Goal: Task Accomplishment & Management: Manage account settings

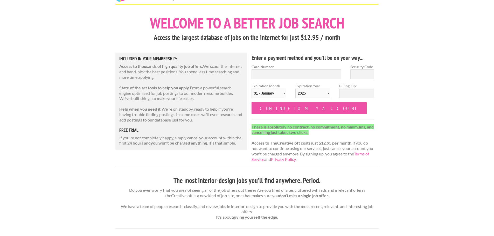
scroll to position [19, 0]
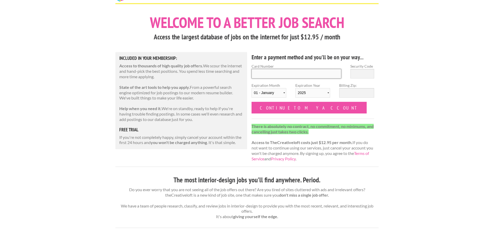
click at [294, 76] on input "Card Number" at bounding box center [296, 74] width 90 height 10
click at [263, 75] on input "Card Number" at bounding box center [296, 74] width 90 height 10
type input "5187 2519 1880 5196"
click at [263, 92] on select "01 - January 02 - February 03 - March 04 - April 05 - May 06 - June 07 - July 0…" at bounding box center [268, 93] width 35 height 10
select select "12"
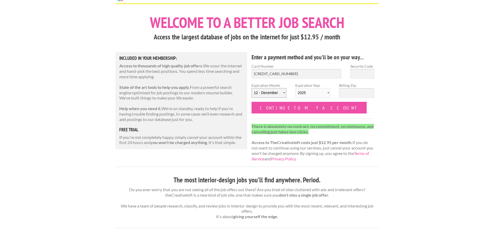
click at [251, 88] on select "01 - January 02 - February 03 - March 04 - April 05 - May 06 - June 07 - July 0…" at bounding box center [268, 93] width 35 height 10
click at [309, 87] on label "Expiration Year 2025 2026 2027 2028 2029 2030 2031 2032 2033 2034" at bounding box center [312, 92] width 35 height 19
click at [309, 88] on select "2025 2026 2027 2028 2029 2030 2031 2032 2033 2034" at bounding box center [312, 93] width 35 height 10
click at [307, 94] on select "2025 2026 2027 2028 2029 2030 2031 2032 2033 2034" at bounding box center [312, 93] width 35 height 10
select select "2027"
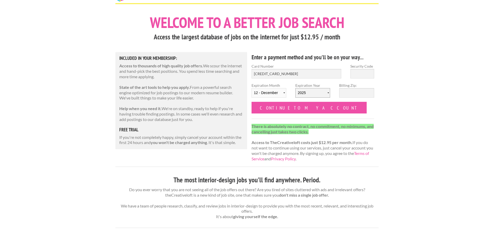
click at [295, 88] on select "2025 2026 2027 2028 2029 2030 2031 2032 2033 2034" at bounding box center [312, 93] width 35 height 10
click at [357, 92] on input "Billing Zip:" at bounding box center [356, 93] width 35 height 10
type input "02144"
click at [358, 76] on input "Security Code" at bounding box center [362, 74] width 24 height 10
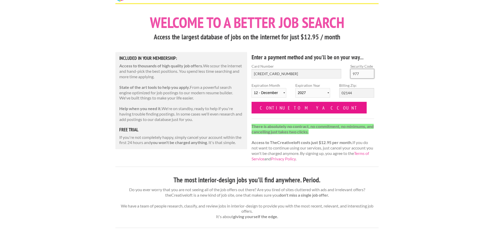
type input "977"
click at [292, 106] on input "Continue to my account" at bounding box center [308, 108] width 115 height 12
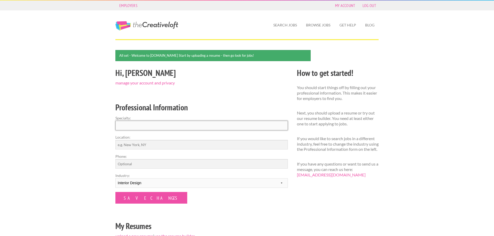
click at [188, 125] on input "Specialty:" at bounding box center [201, 126] width 172 height 10
type input "Event Planning"
click at [151, 140] on input "Location:" at bounding box center [201, 145] width 172 height 10
type input "Boston, MA"
click at [120, 168] on input "Phone:" at bounding box center [201, 164] width 172 height 10
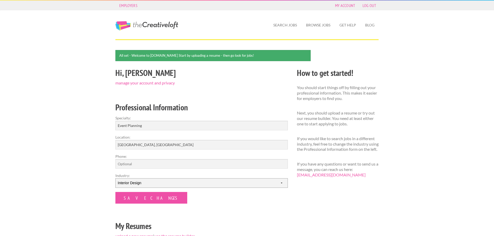
click at [127, 183] on select "--------- Fashion Interior Design Photography Event Planning Entertainment Musi…" at bounding box center [201, 183] width 172 height 10
select select "4"
click at [115, 178] on select "--------- Fashion Interior Design Photography Event Planning Entertainment Musi…" at bounding box center [201, 183] width 172 height 10
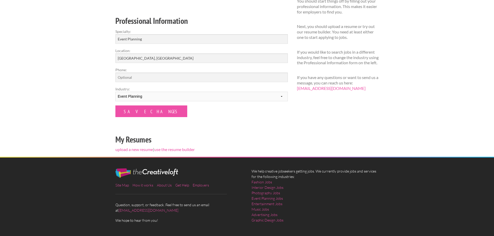
scroll to position [102, 0]
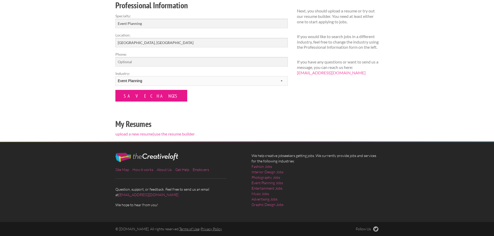
click at [122, 97] on input "Save Changes" at bounding box center [151, 96] width 72 height 12
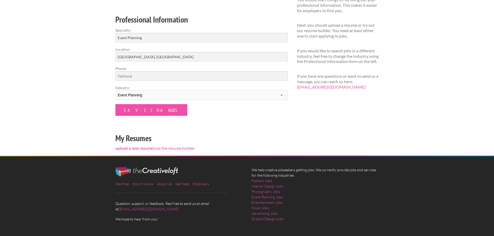
scroll to position [72, 0]
click at [136, 150] on link "upload a new resume" at bounding box center [134, 147] width 38 height 5
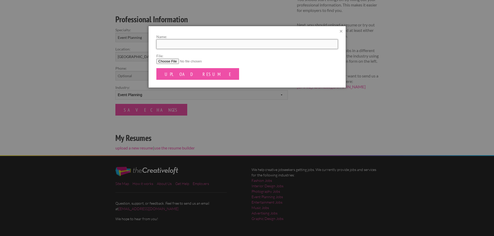
click at [181, 41] on input "Name:" at bounding box center [246, 44] width 181 height 10
click at [177, 45] on input "Resume_LIndsey Deaton" at bounding box center [246, 44] width 181 height 10
type input "Resume_Lindsey [PERSON_NAME]"
click at [176, 60] on input "File:" at bounding box center [246, 61] width 181 height 5
type input "C:\fakepath\Resume_Lindsey Deaton.pdf"
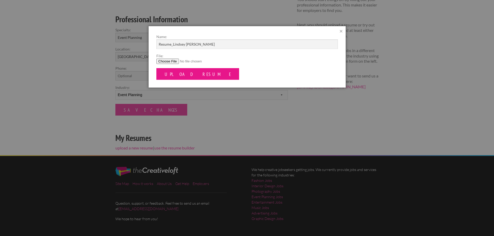
click at [188, 74] on input "Upload Resume" at bounding box center [197, 74] width 83 height 12
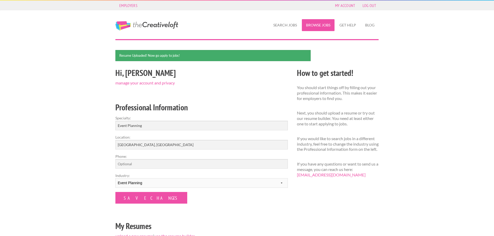
click at [307, 28] on link "Browse Jobs" at bounding box center [318, 25] width 33 height 12
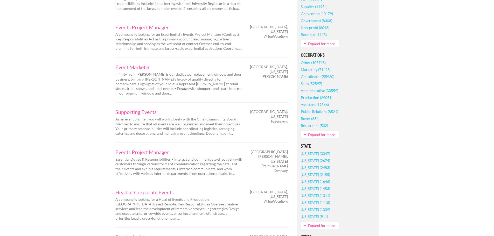
scroll to position [195, 0]
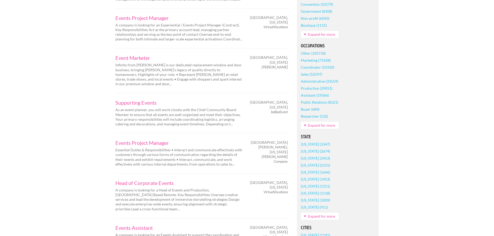
click at [308, 216] on link "Expand for more" at bounding box center [320, 216] width 38 height 7
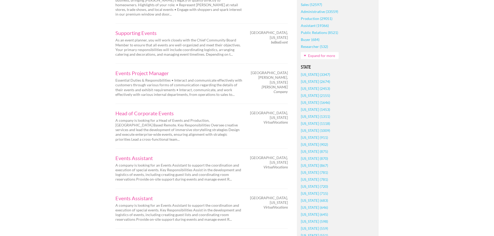
scroll to position [265, 0]
click at [320, 177] on link "[US_STATE] (781)" at bounding box center [314, 178] width 27 height 7
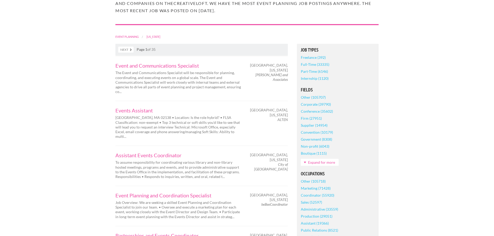
scroll to position [91, 0]
click at [131, 109] on link "Events Assistant" at bounding box center [178, 110] width 127 height 5
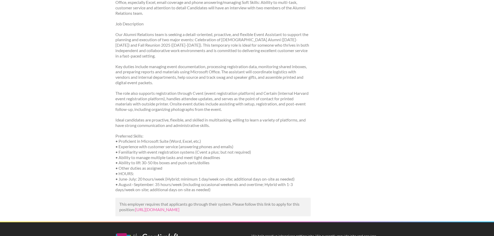
scroll to position [144, 0]
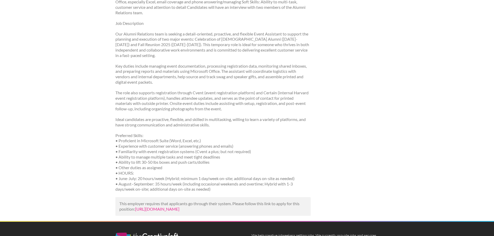
click at [179, 211] on link "https://www.linkedin.com/jobs/view/events-assistant-at-alten-4235672083?utm_cam…" at bounding box center [157, 209] width 44 height 5
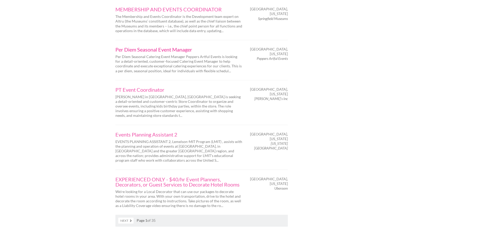
scroll to position [802, 0]
click at [176, 176] on link "EXPERIENCED ONLY - $40/hr Event Planners, Decorators, or Guest Services to Deco…" at bounding box center [178, 181] width 127 height 10
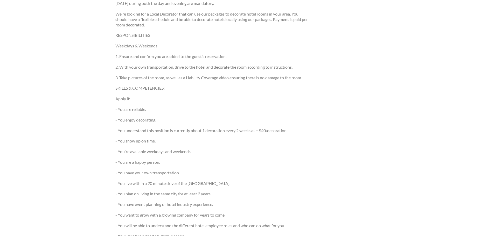
scroll to position [167, 0]
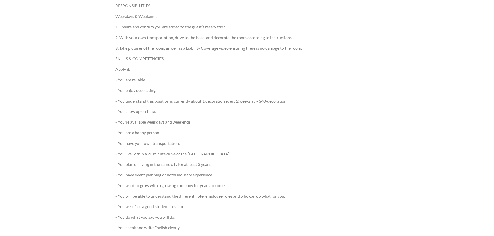
click at [188, 129] on div "• ** Do not apply without answering all screening questions *** OVERVIEW Approx…" at bounding box center [212, 178] width 195 height 562
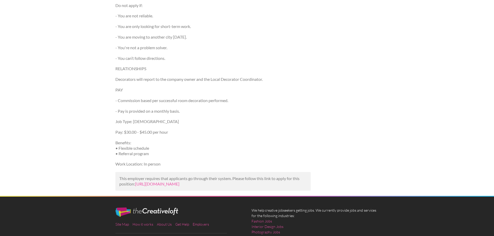
scroll to position [488, 0]
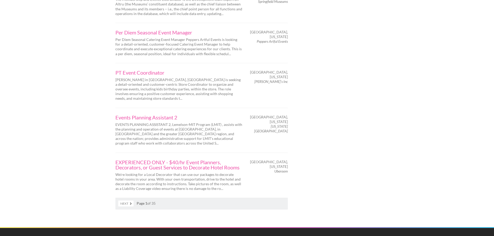
scroll to position [819, 0]
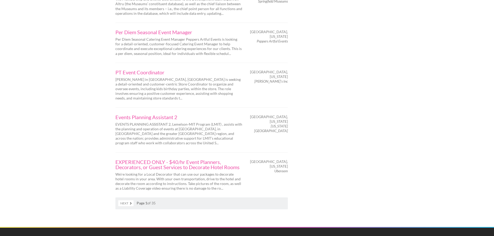
click at [124, 200] on link "Next" at bounding box center [125, 203] width 15 height 6
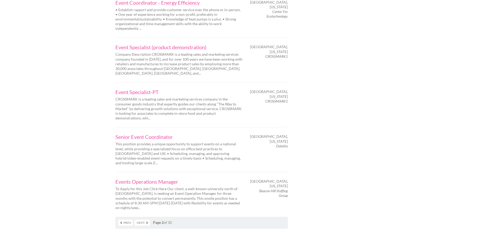
scroll to position [761, 0]
click at [143, 220] on link "Next" at bounding box center [142, 223] width 15 height 6
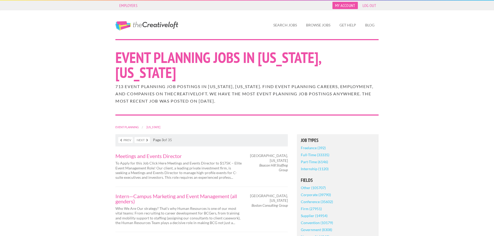
click at [340, 7] on link "My Account" at bounding box center [344, 5] width 25 height 7
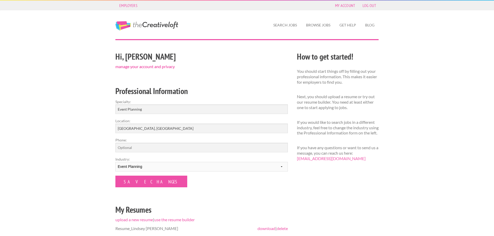
click at [163, 67] on link "manage your account and privacy" at bounding box center [144, 66] width 59 height 5
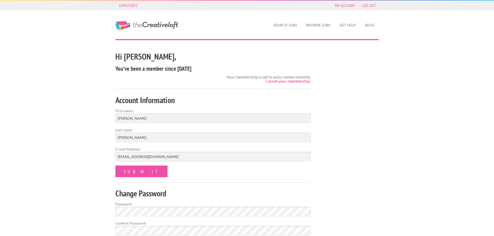
click at [288, 81] on link "Cancel your membership." at bounding box center [287, 81] width 45 height 5
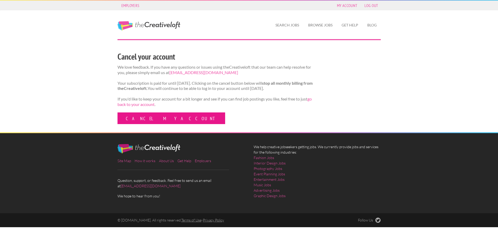
click at [152, 124] on link "Cancel my account" at bounding box center [171, 118] width 108 height 12
